Goal: Find specific page/section: Find specific page/section

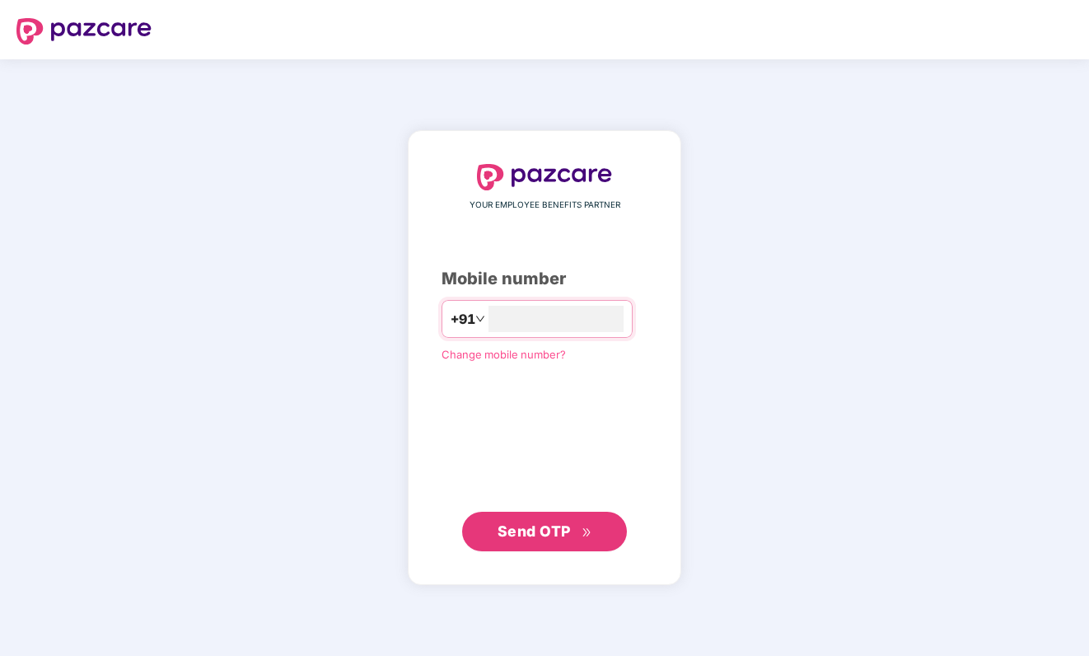
type input "**********"
click at [567, 536] on span "Send OTP" at bounding box center [534, 530] width 73 height 17
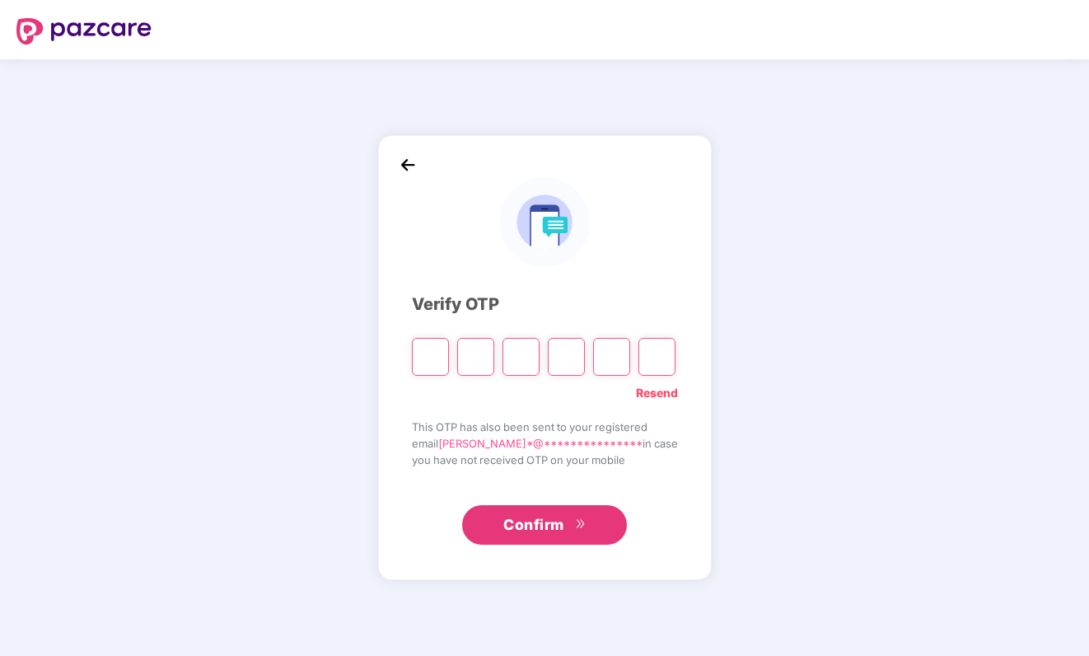
type input "*"
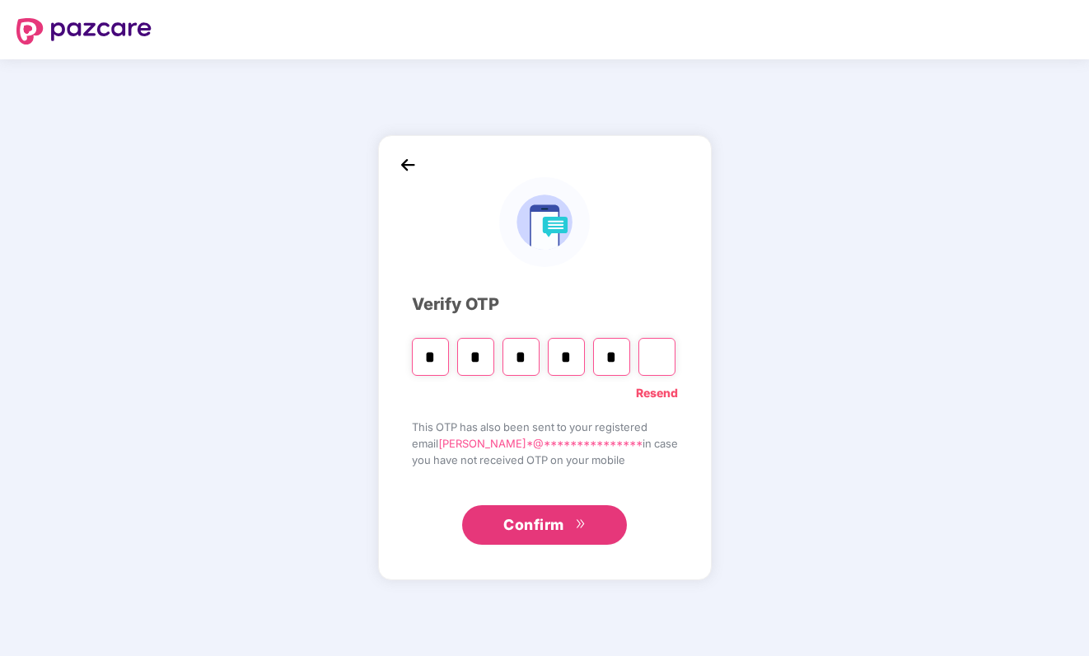
type input "*"
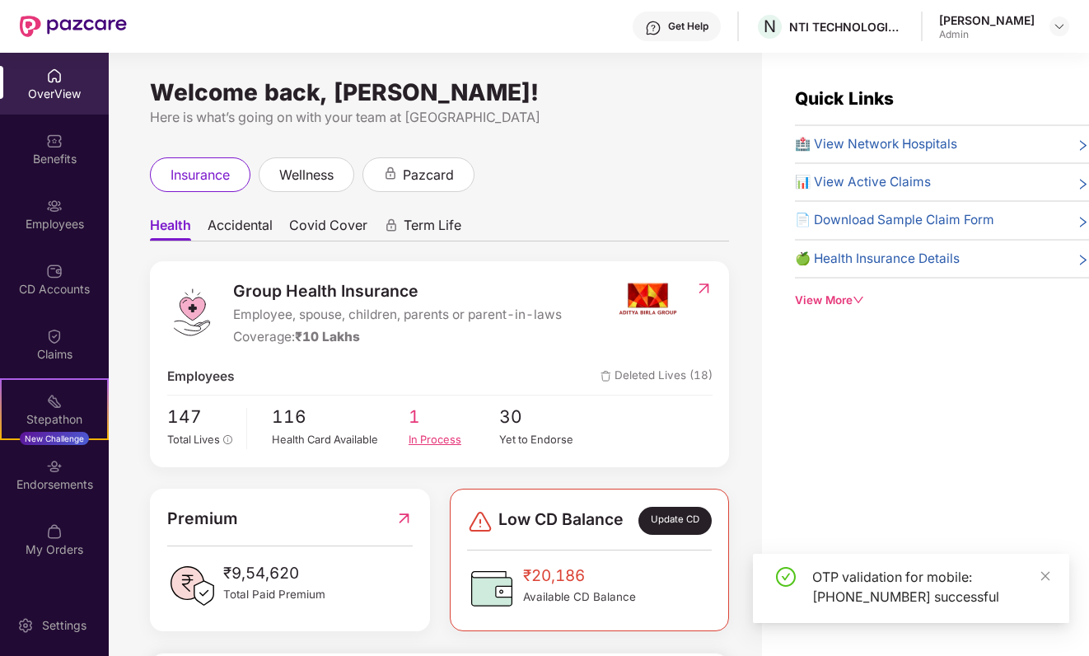
click at [436, 424] on span "1" at bounding box center [454, 417] width 91 height 27
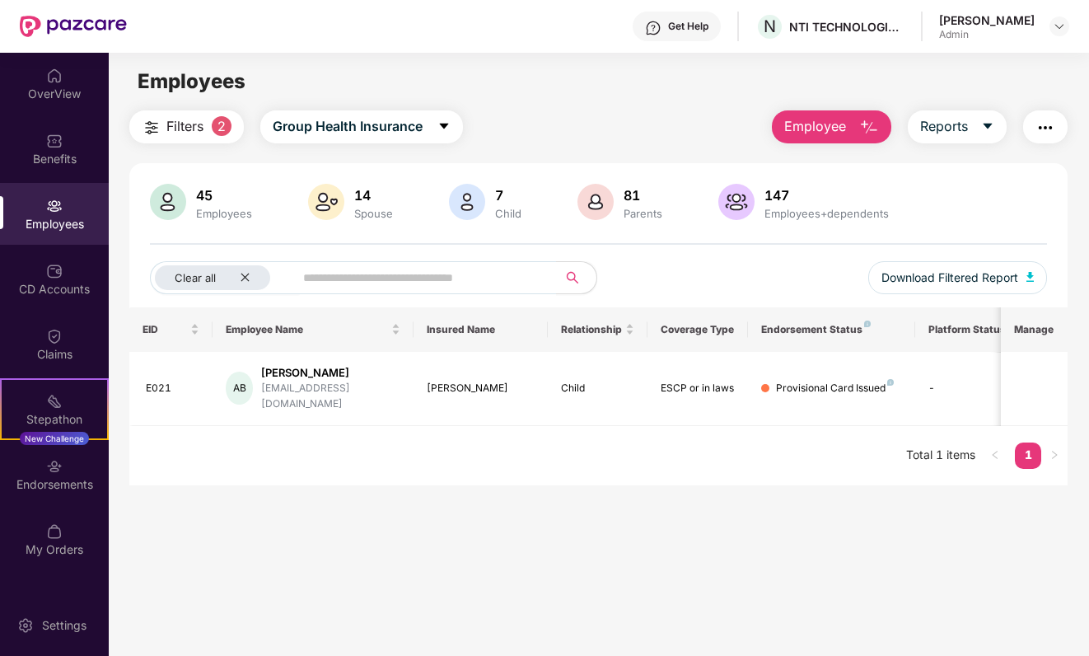
click at [62, 222] on div "Employees" at bounding box center [54, 224] width 109 height 16
click at [211, 200] on div "45" at bounding box center [224, 195] width 63 height 16
click at [249, 273] on icon "close" at bounding box center [245, 277] width 11 height 11
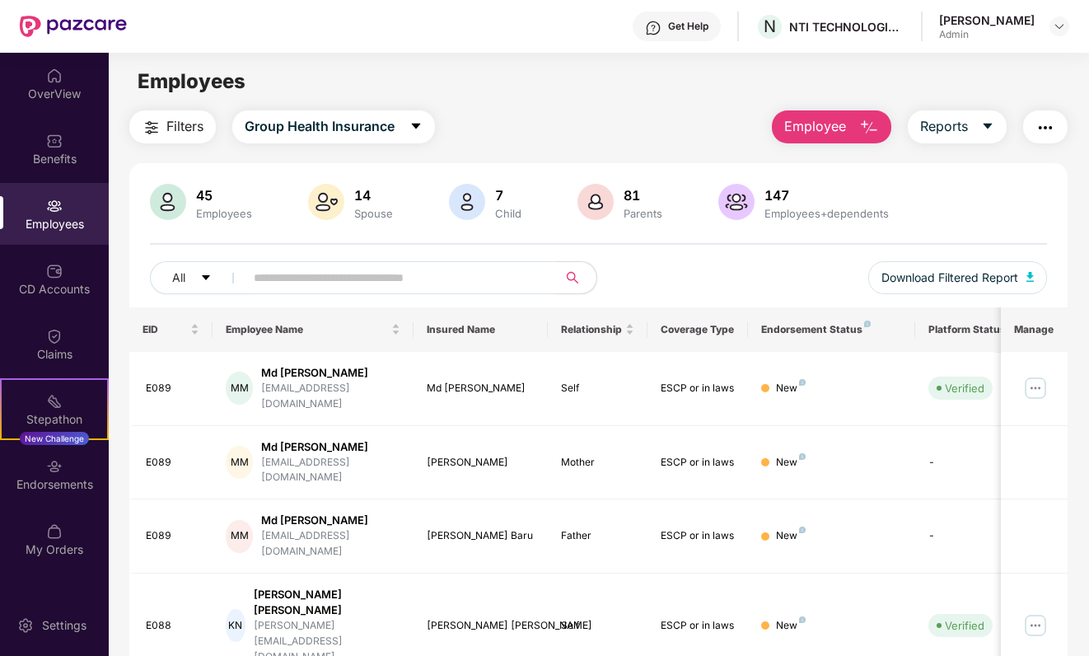
click at [314, 279] on input "text" at bounding box center [395, 277] width 282 height 25
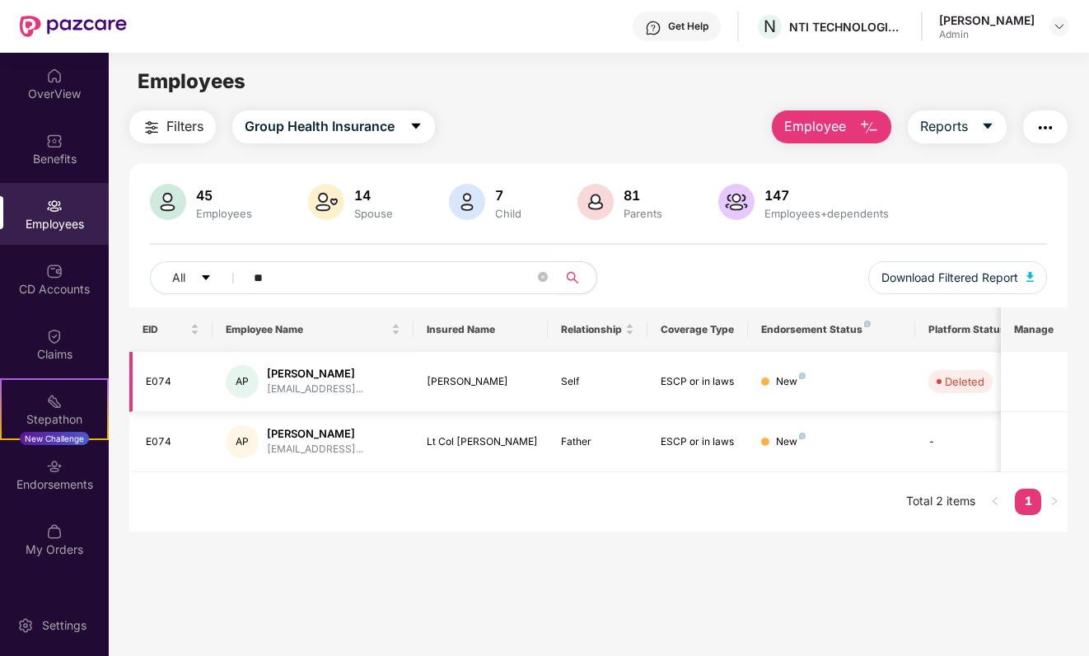
type input "**"
click at [310, 375] on div "[PERSON_NAME]" at bounding box center [315, 374] width 96 height 16
click at [245, 380] on div "AP" at bounding box center [242, 381] width 33 height 33
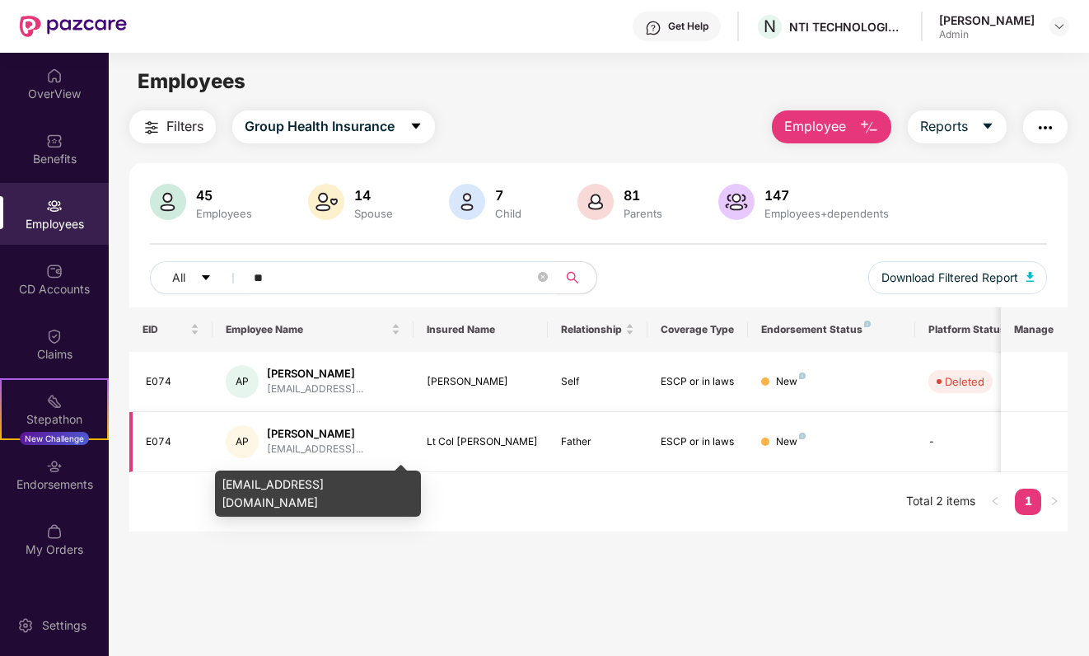
click at [363, 442] on div "[EMAIL_ADDRESS]..." at bounding box center [315, 450] width 96 height 16
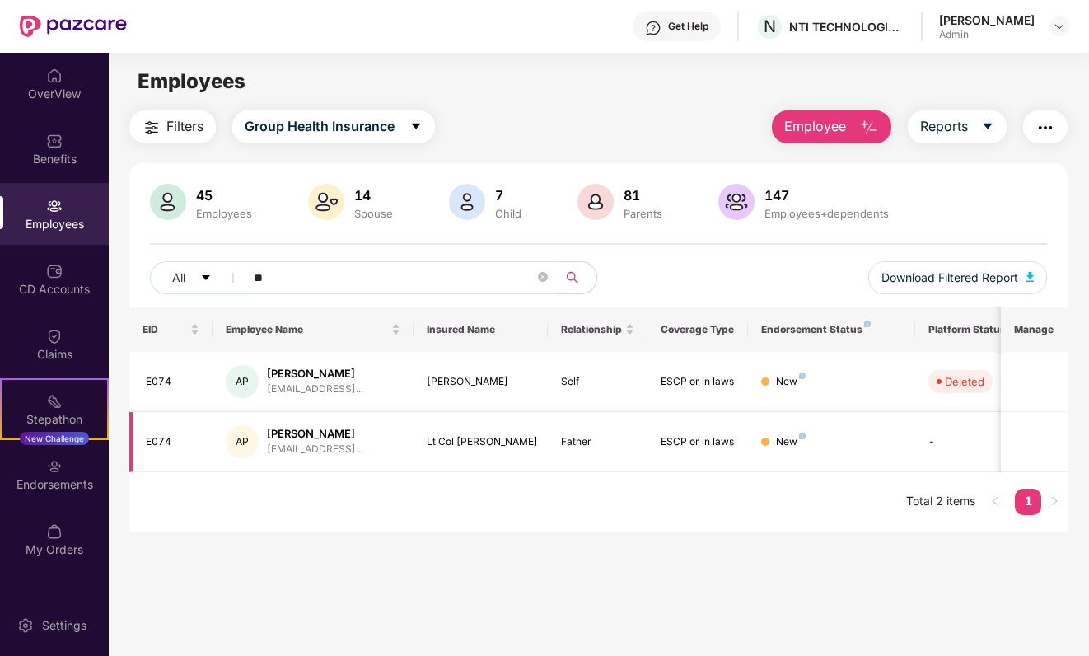
click at [473, 442] on div "Lt Col [PERSON_NAME]" at bounding box center [481, 442] width 108 height 16
drag, startPoint x: 451, startPoint y: 442, endPoint x: 530, endPoint y: 442, distance: 78.3
click at [530, 442] on div "Lt Col [PERSON_NAME]" at bounding box center [481, 442] width 108 height 16
drag, startPoint x: 530, startPoint y: 442, endPoint x: 425, endPoint y: 438, distance: 104.7
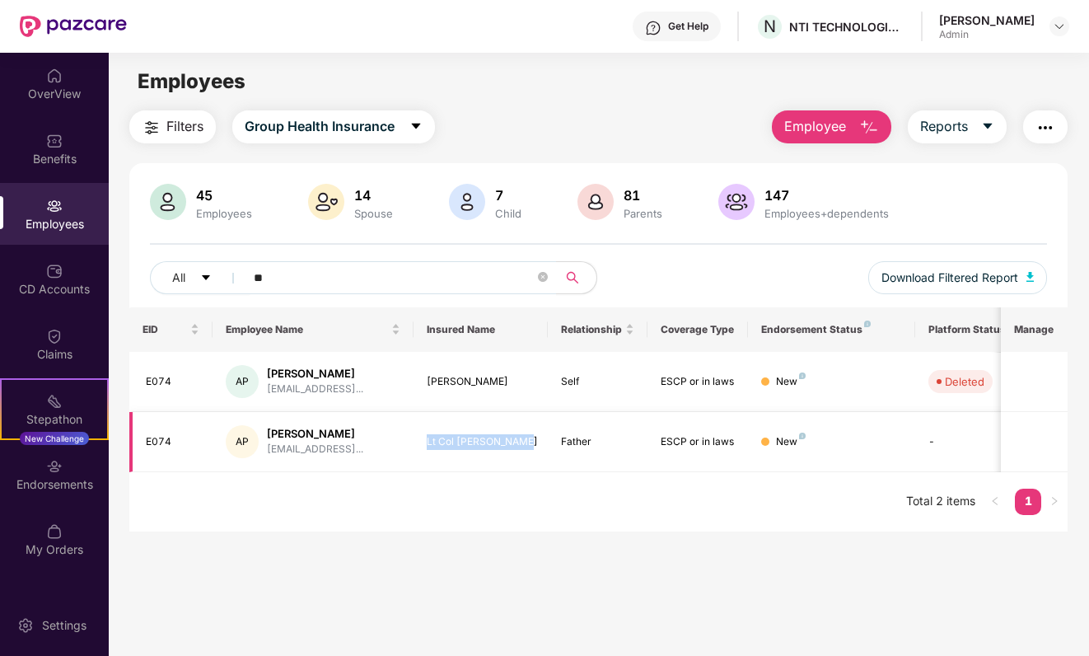
click at [425, 438] on td "Lt Col [PERSON_NAME]" at bounding box center [481, 442] width 134 height 60
click at [49, 353] on div "Claims" at bounding box center [54, 354] width 109 height 16
